Goal: Obtain resource: Obtain resource

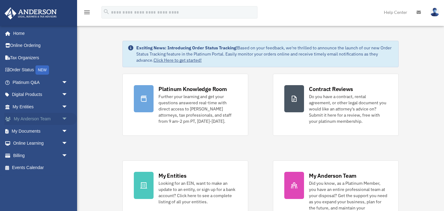
click at [66, 123] on span "arrow_drop_down" at bounding box center [68, 119] width 12 height 13
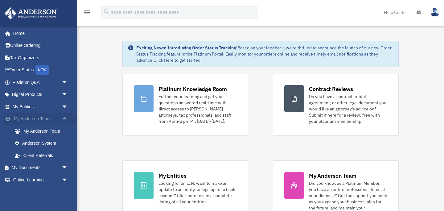
click at [66, 123] on span "arrow_drop_up" at bounding box center [68, 119] width 12 height 13
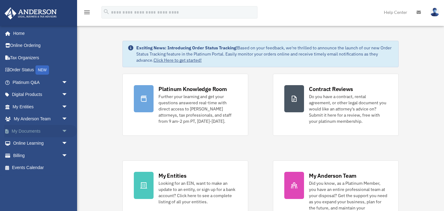
click at [64, 129] on span "arrow_drop_down" at bounding box center [68, 131] width 12 height 13
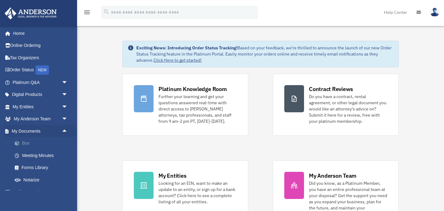
click at [42, 141] on link "Box" at bounding box center [43, 143] width 68 height 12
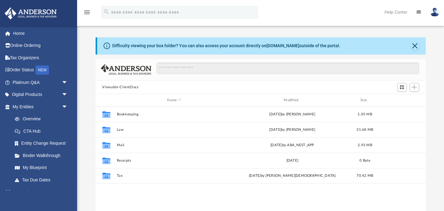
scroll to position [140, 330]
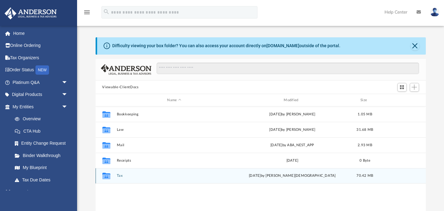
click at [120, 176] on button "Tax" at bounding box center [173, 176] width 115 height 4
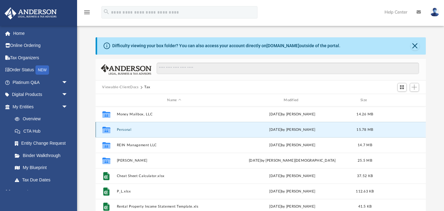
click at [120, 129] on button "Personal" at bounding box center [173, 130] width 115 height 4
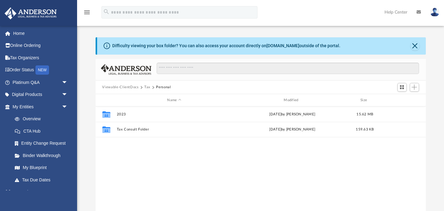
click at [147, 88] on button "Tax" at bounding box center [147, 87] width 6 height 6
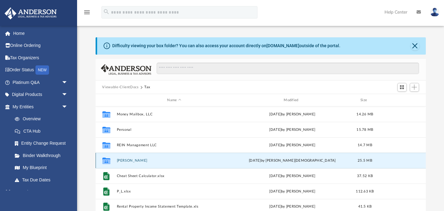
click at [145, 159] on button "[PERSON_NAME]" at bounding box center [173, 160] width 115 height 4
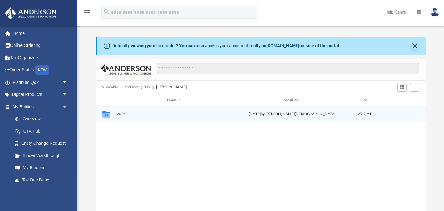
click at [121, 113] on button "2024" at bounding box center [173, 114] width 115 height 4
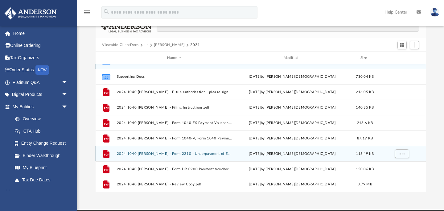
scroll to position [43, 0]
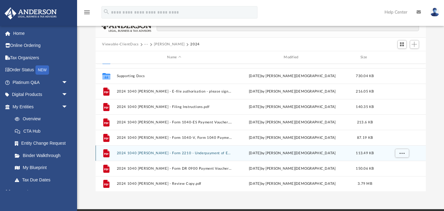
click at [210, 152] on button "2024 1040 [PERSON_NAME] - Form 2210 - Underpayment of Estimated tax.pdf" at bounding box center [173, 153] width 115 height 4
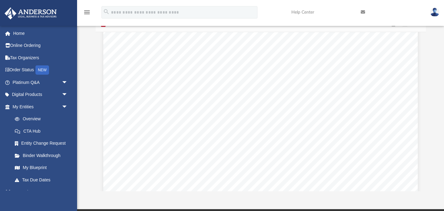
scroll to position [673, 0]
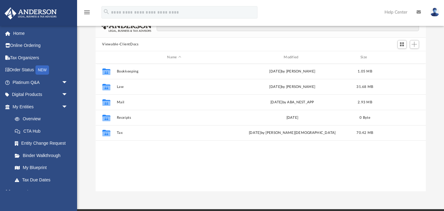
scroll to position [140, 330]
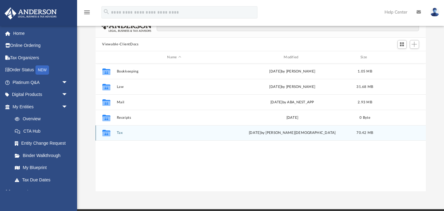
click at [118, 133] on button "Tax" at bounding box center [173, 133] width 115 height 4
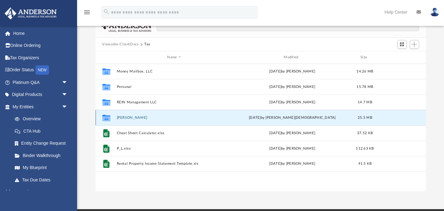
click at [120, 116] on button "[PERSON_NAME]" at bounding box center [173, 118] width 115 height 4
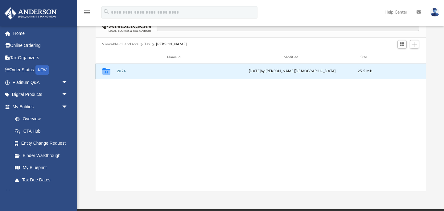
click at [118, 70] on button "2024" at bounding box center [173, 71] width 115 height 4
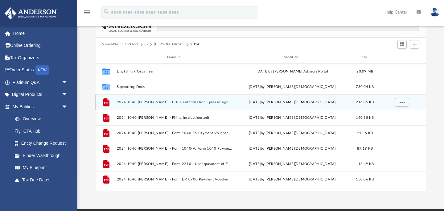
click at [213, 101] on button "2024 1040 [PERSON_NAME] - E-file authorisation - please sign.pdf" at bounding box center [173, 102] width 115 height 4
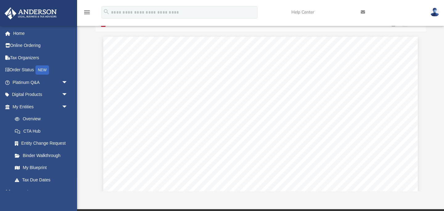
scroll to position [0, 0]
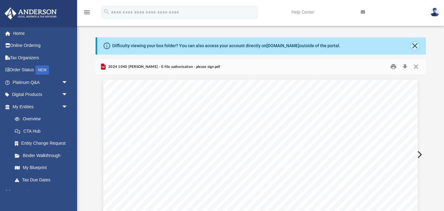
click at [414, 46] on button "Close" at bounding box center [414, 46] width 9 height 9
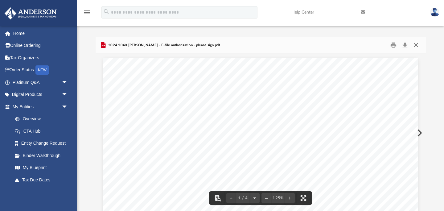
click at [419, 47] on button "Close" at bounding box center [415, 45] width 11 height 10
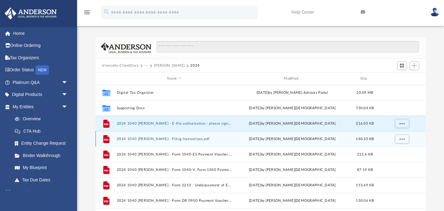
scroll to position [11, 0]
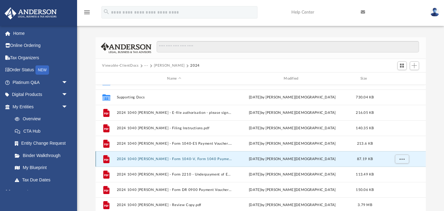
click at [187, 159] on button "2024 1040 [PERSON_NAME] - Form 1040-V, Form 1040 Payment Voucher.pdf" at bounding box center [173, 159] width 115 height 4
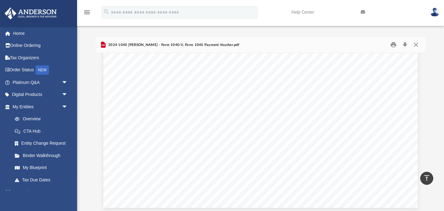
scroll to position [0, 0]
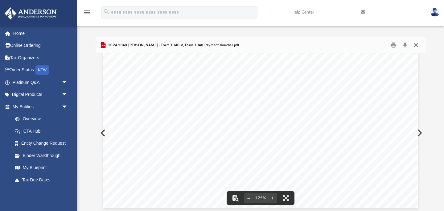
click at [414, 48] on button "Close" at bounding box center [415, 45] width 11 height 10
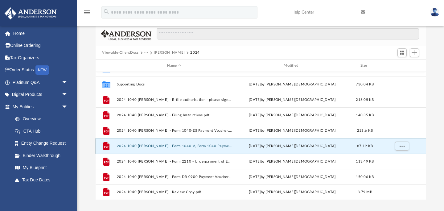
scroll to position [13, 0]
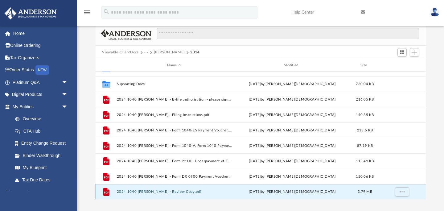
click at [197, 190] on button "2024 1040 [PERSON_NAME] - Review Copy.pdf" at bounding box center [173, 192] width 115 height 4
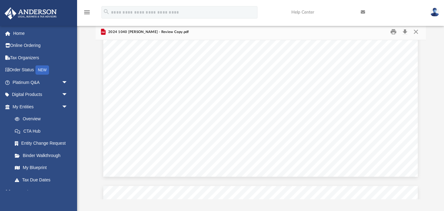
scroll to position [3450, 0]
